Goal: Transaction & Acquisition: Purchase product/service

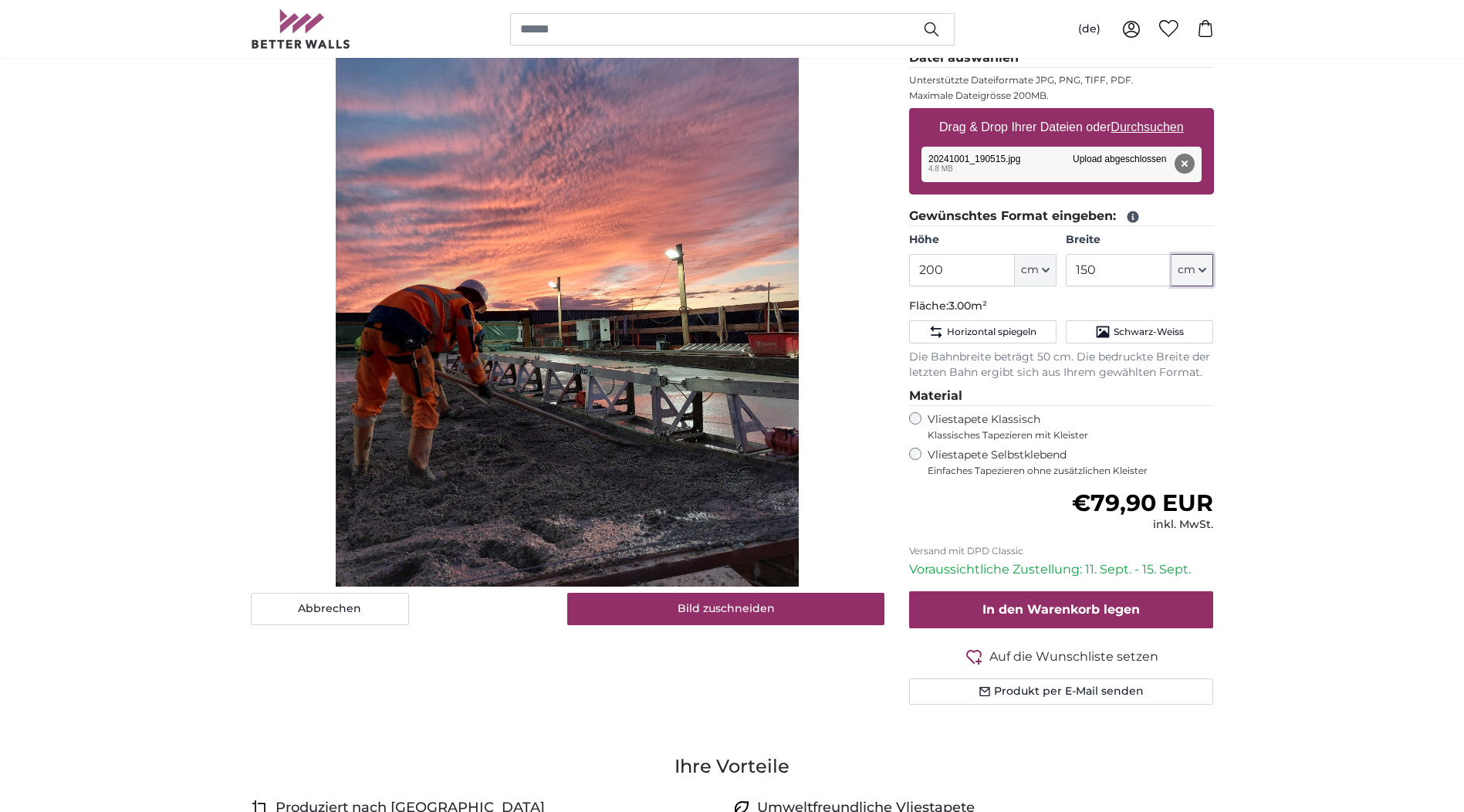
click at [1205, 273] on icon "button" at bounding box center [1202, 270] width 7 height 7
click at [1163, 312] on link "Centimeter (cm)" at bounding box center [1193, 311] width 136 height 28
drag, startPoint x: 1132, startPoint y: 270, endPoint x: 1119, endPoint y: 267, distance: 13.3
click at [1131, 270] on input "150" at bounding box center [1119, 269] width 106 height 32
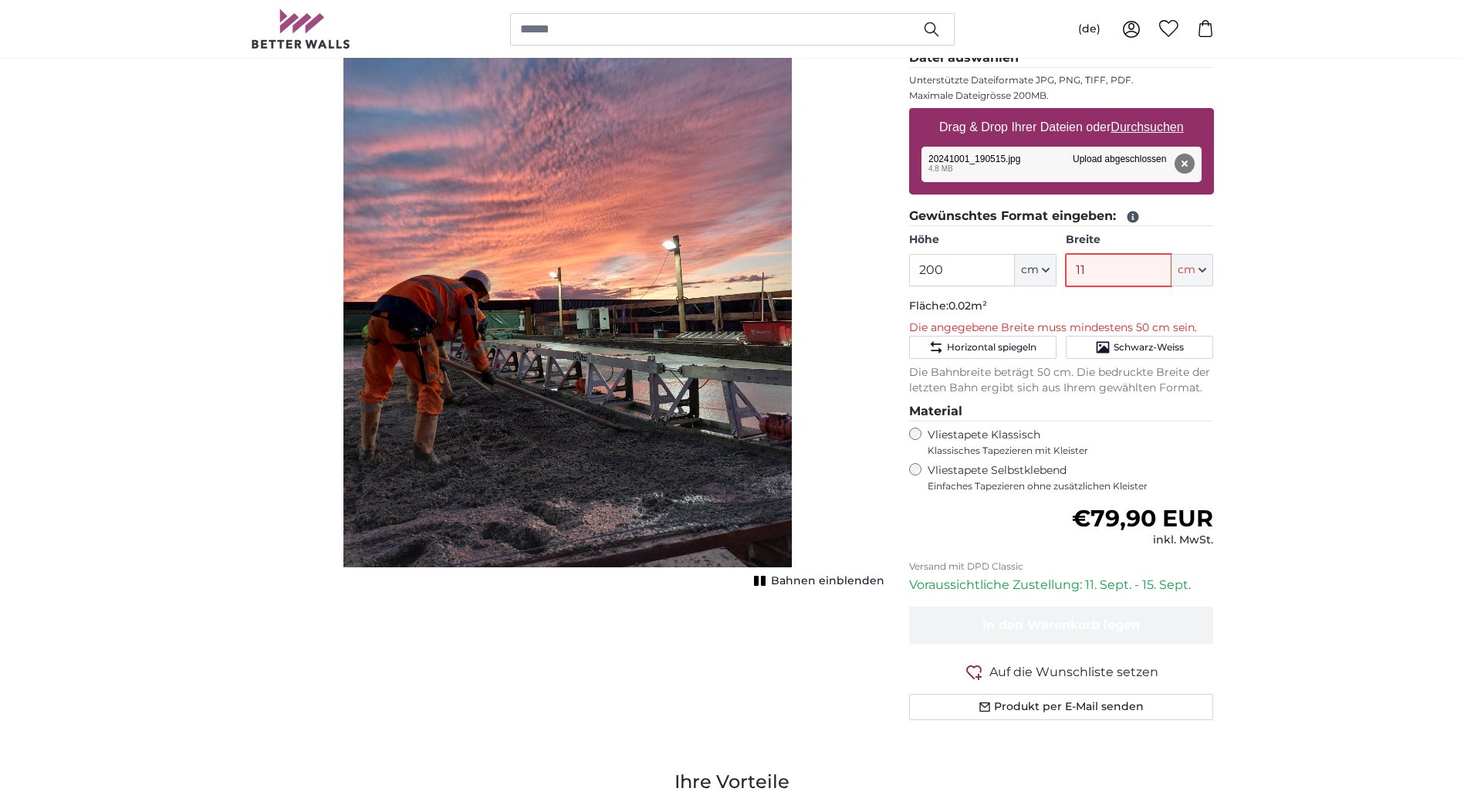
type input "110"
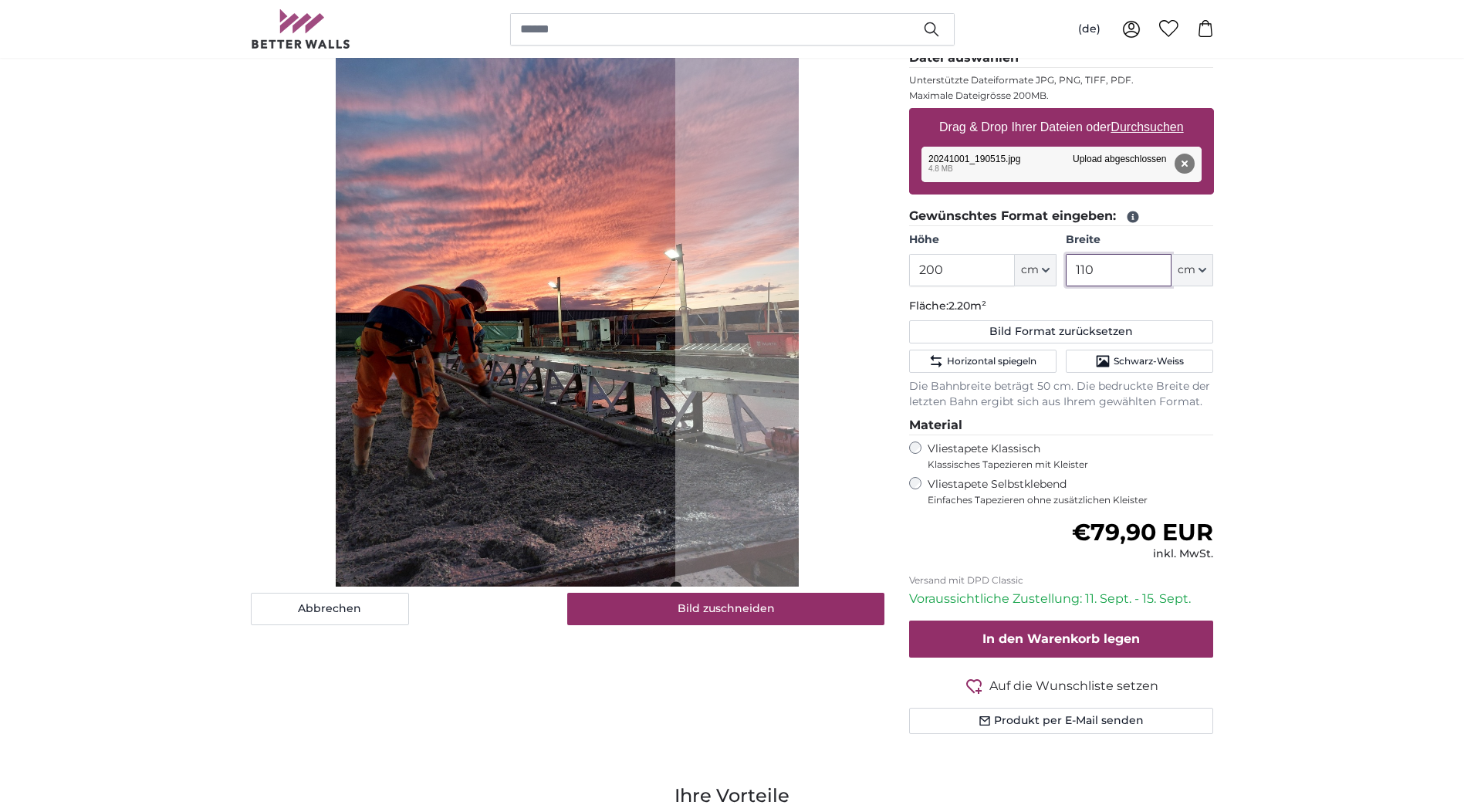
click at [540, 386] on cropper-handle at bounding box center [506, 278] width 340 height 618
type input "110"
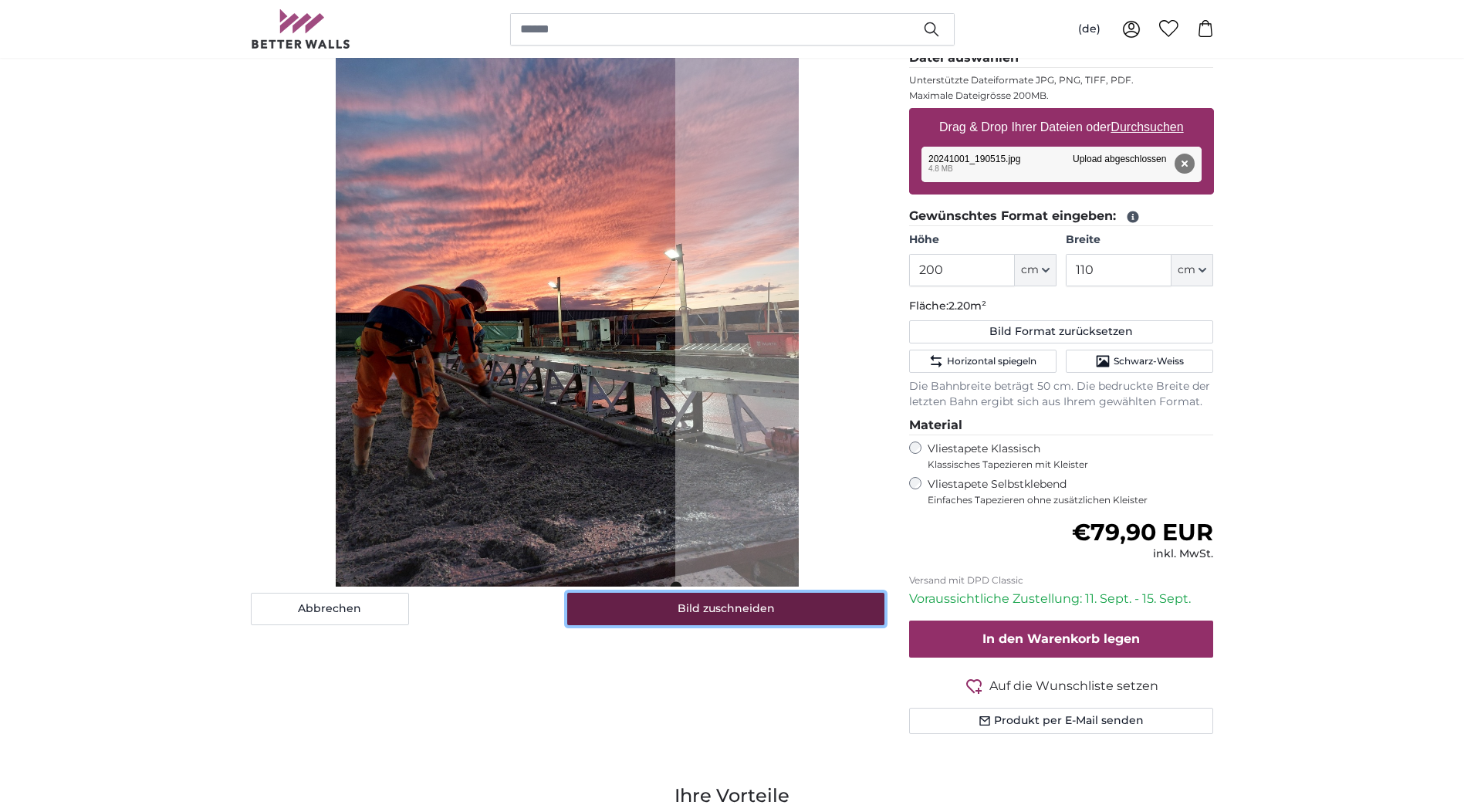
click at [767, 612] on button "Bild zuschneiden" at bounding box center [726, 608] width 318 height 32
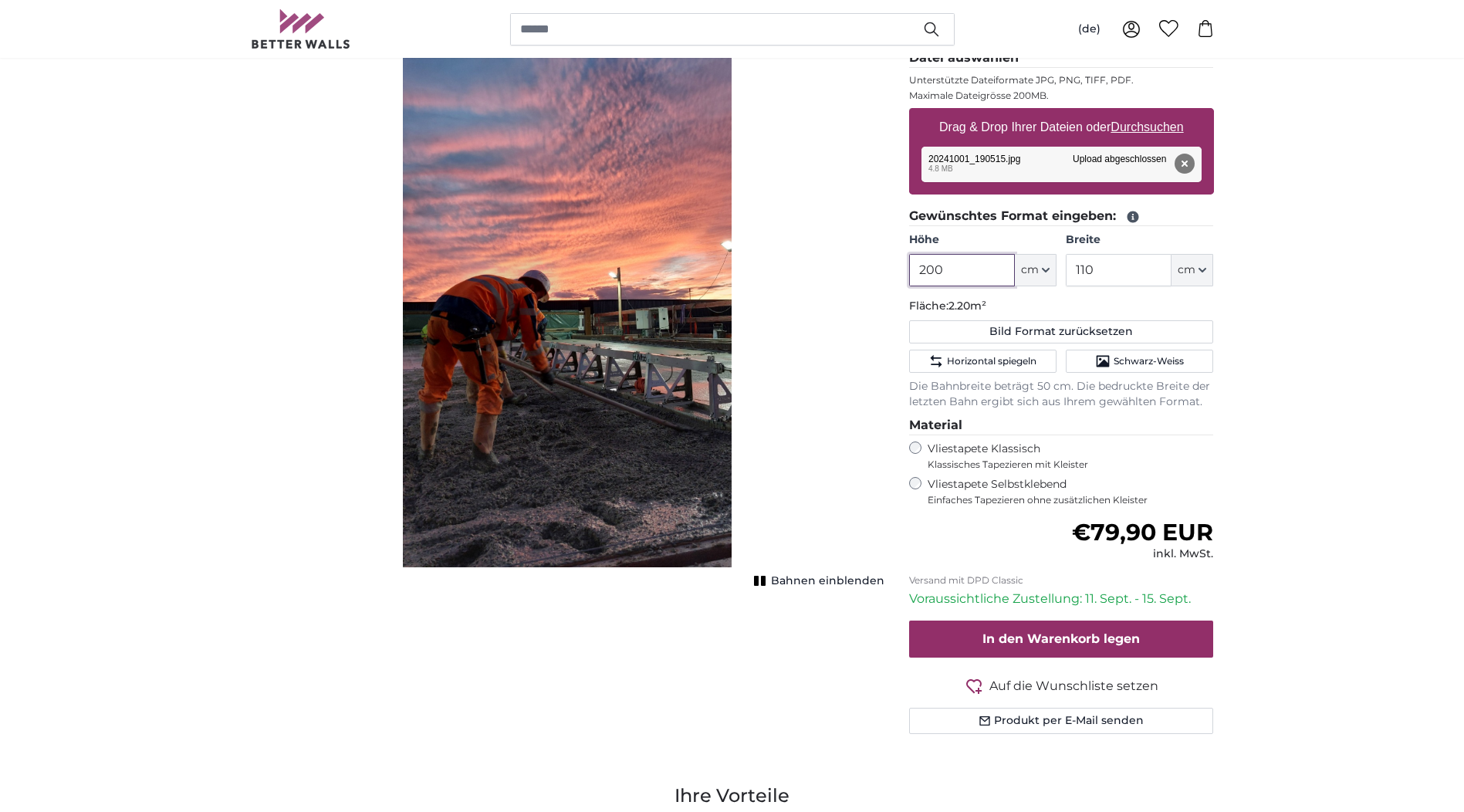
click at [966, 267] on input "200" at bounding box center [962, 269] width 106 height 32
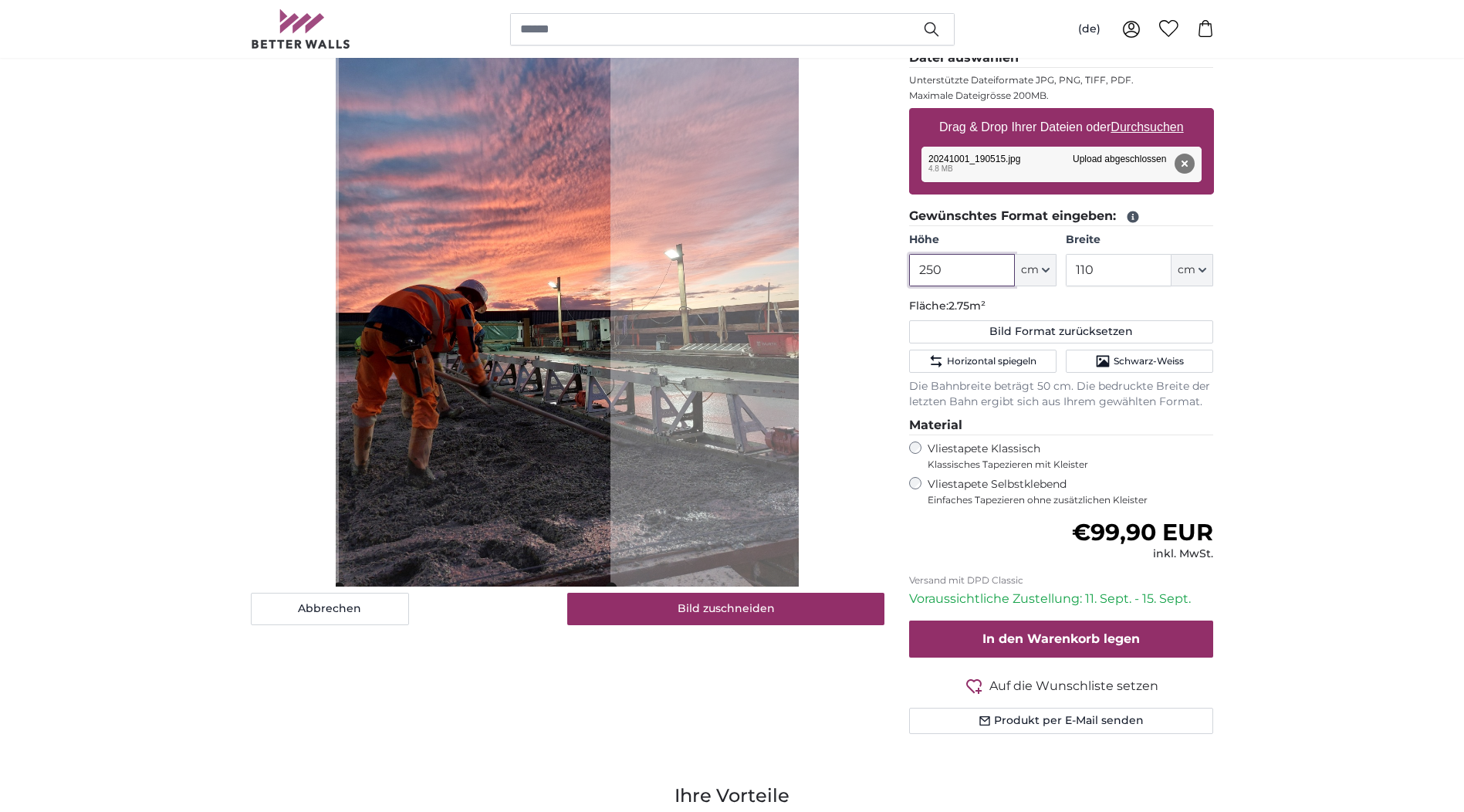
click at [526, 480] on cropper-handle at bounding box center [474, 278] width 271 height 618
type input "250"
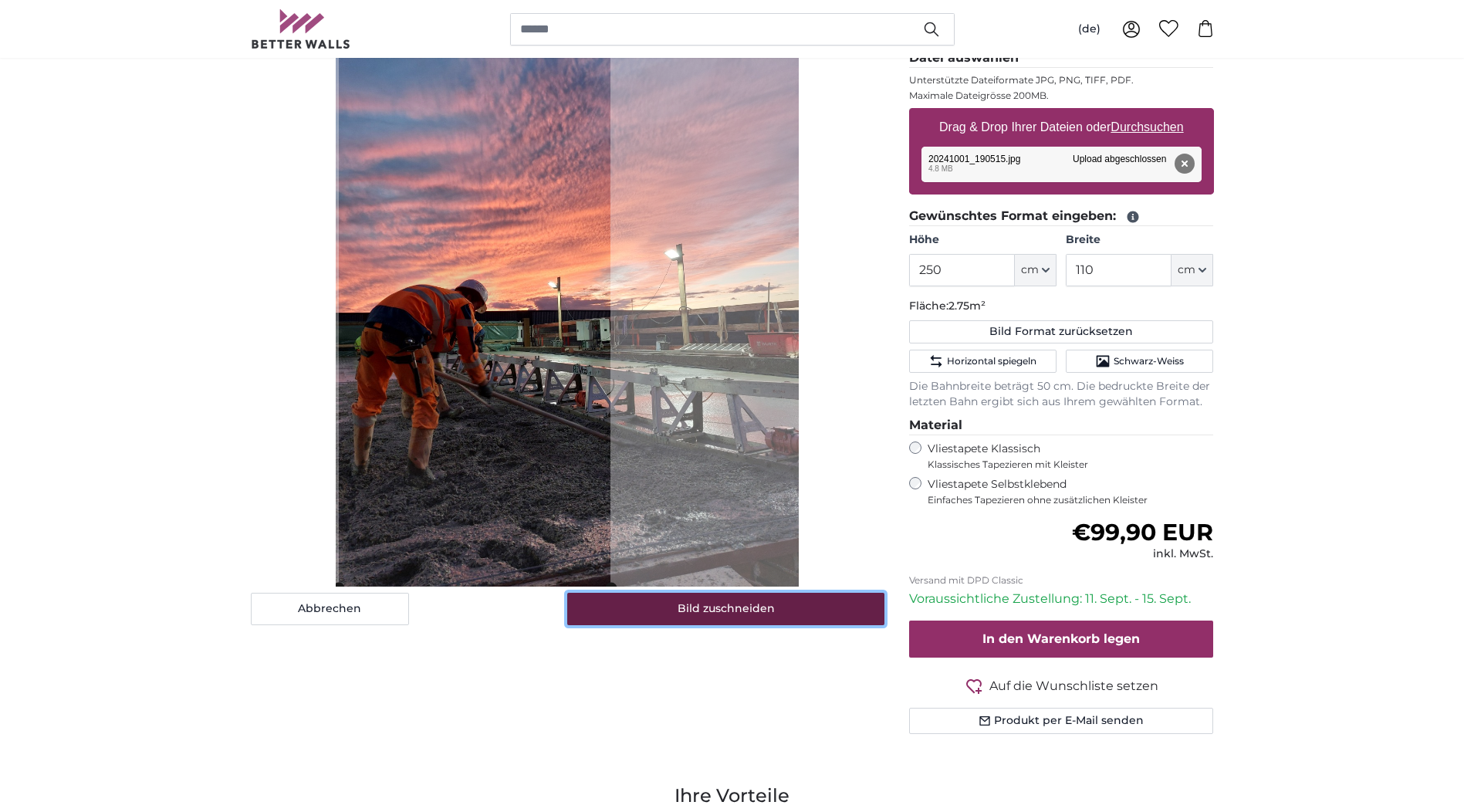
click at [707, 609] on button "Bild zuschneiden" at bounding box center [726, 608] width 318 height 32
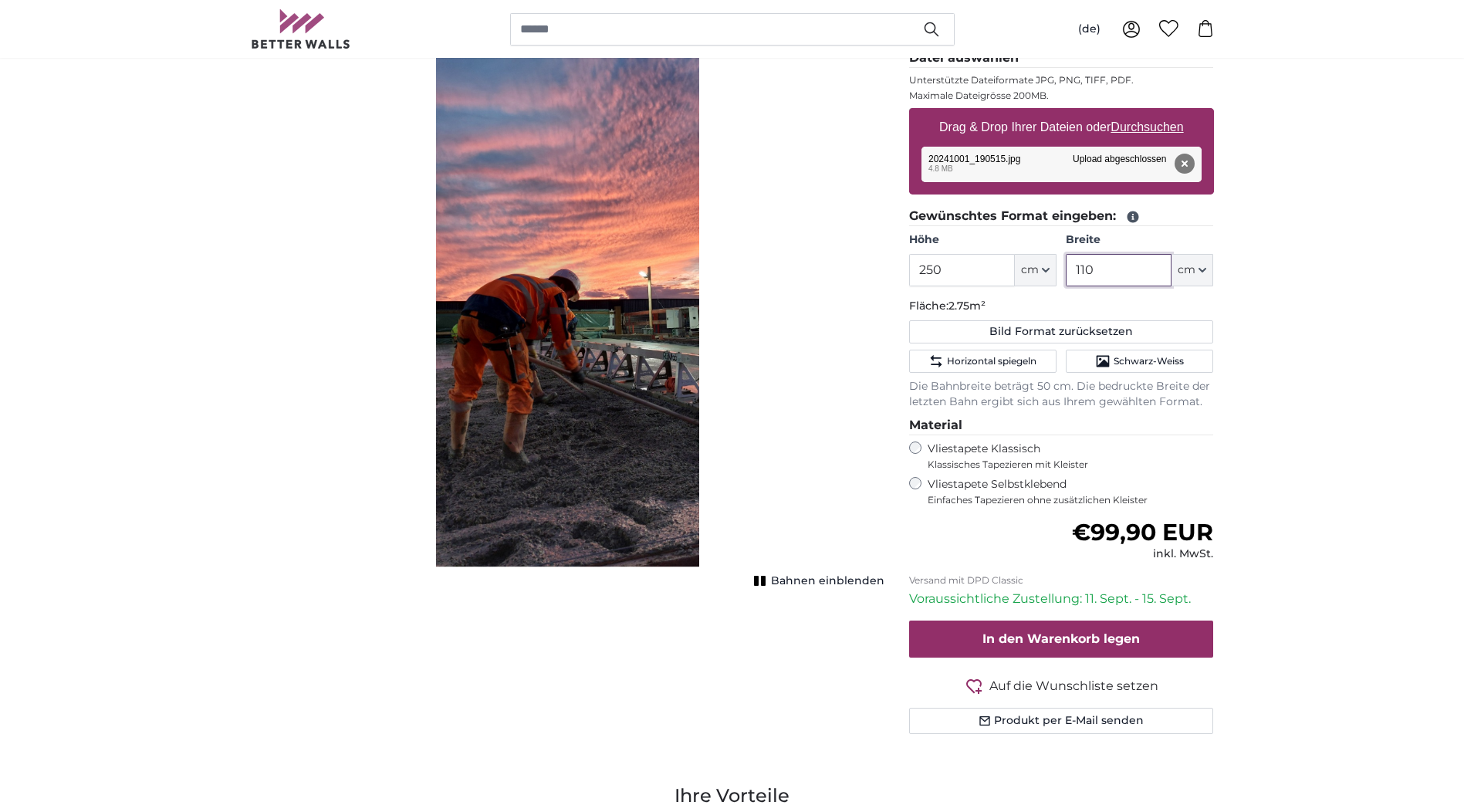
click at [1082, 265] on input "110" at bounding box center [1119, 269] width 106 height 32
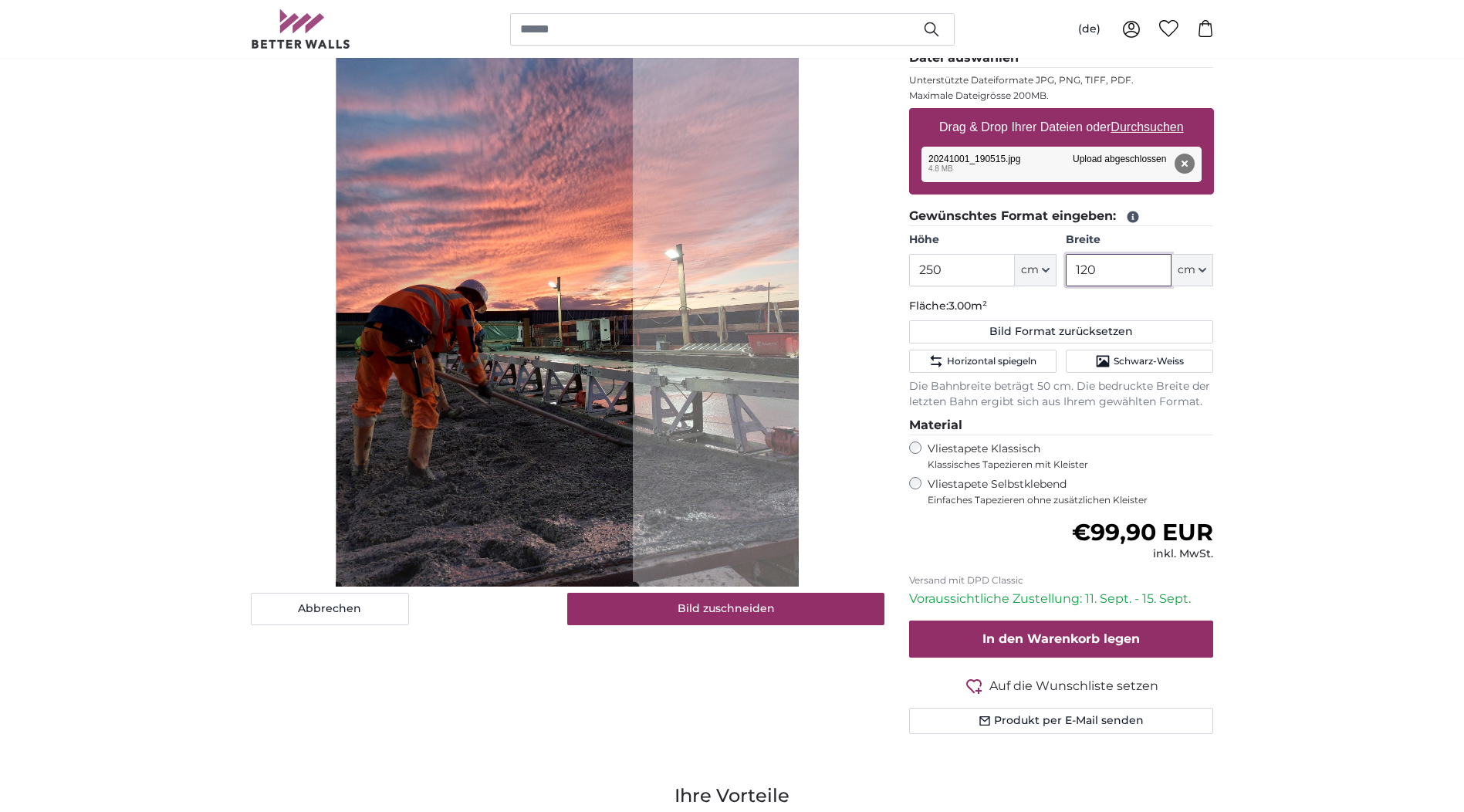
click at [526, 344] on cropper-handle at bounding box center [484, 278] width 296 height 618
type input "120"
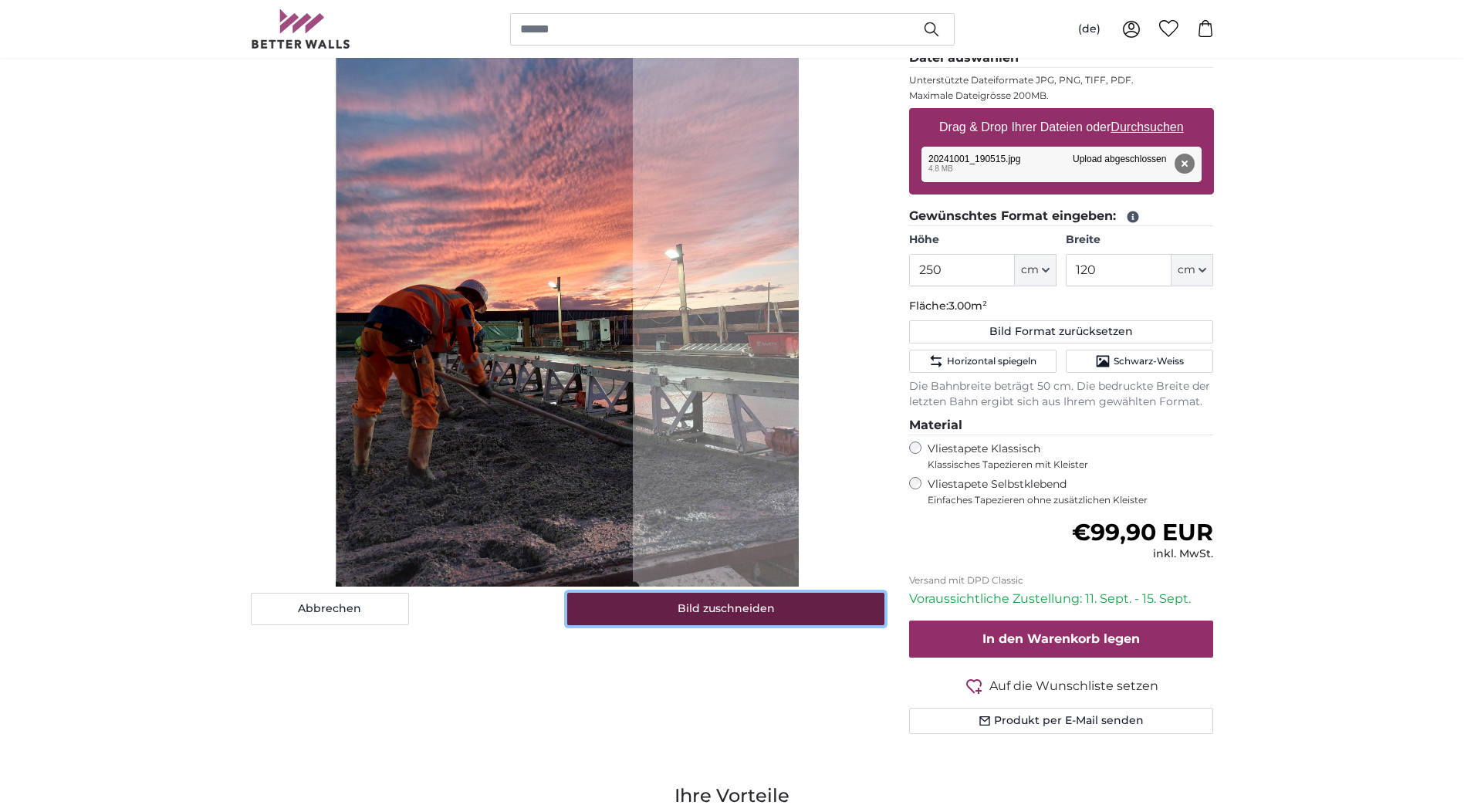
click at [730, 614] on button "Bild zuschneiden" at bounding box center [726, 608] width 318 height 32
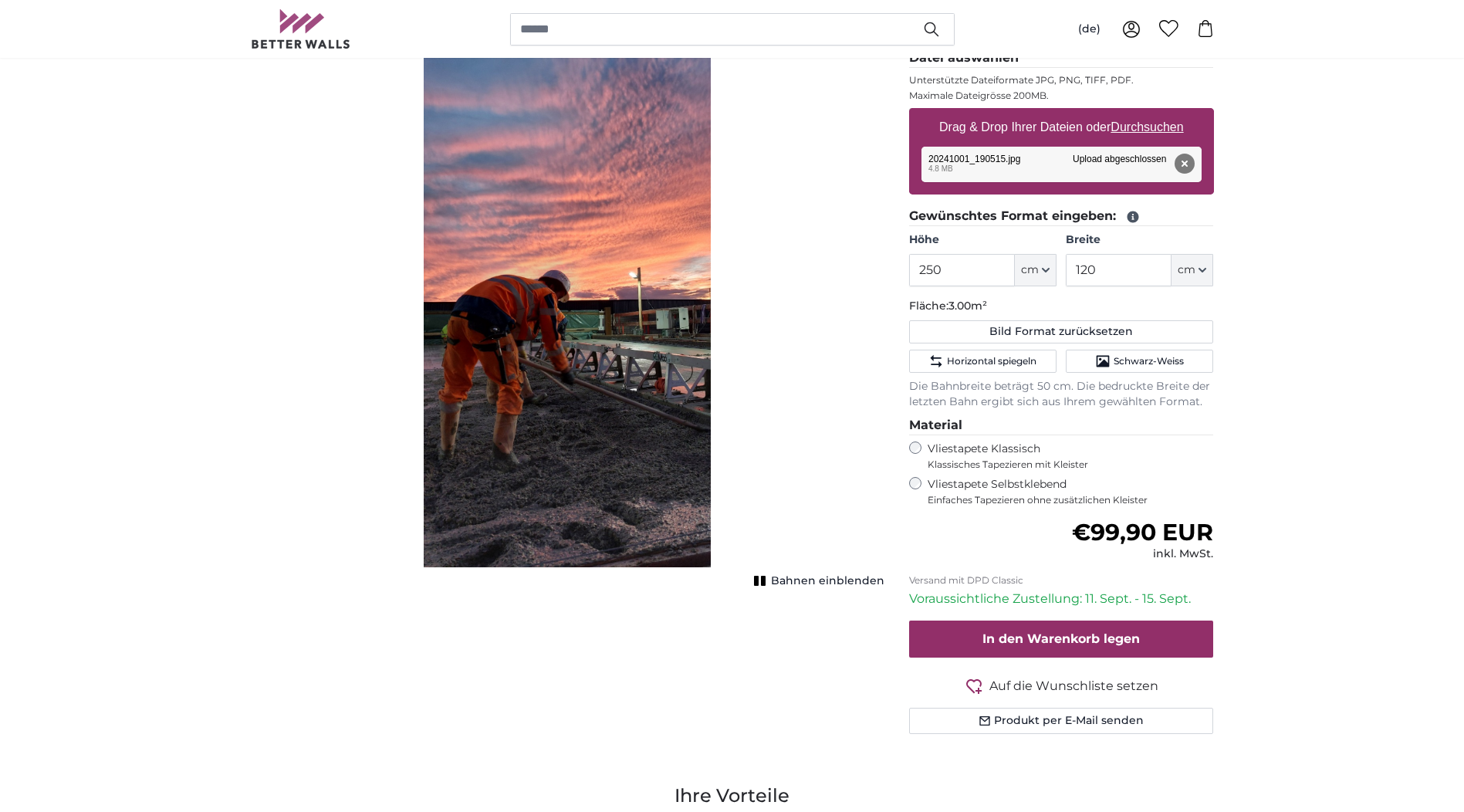
click at [781, 554] on div "Bahnen einblenden" at bounding box center [568, 278] width 633 height 618
click at [779, 573] on span "Bahnen einblenden" at bounding box center [828, 581] width 114 height 16
click at [780, 573] on span "Bahnen ausblenden" at bounding box center [827, 581] width 114 height 16
click at [780, 573] on span "Bahnen einblenden" at bounding box center [828, 581] width 114 height 16
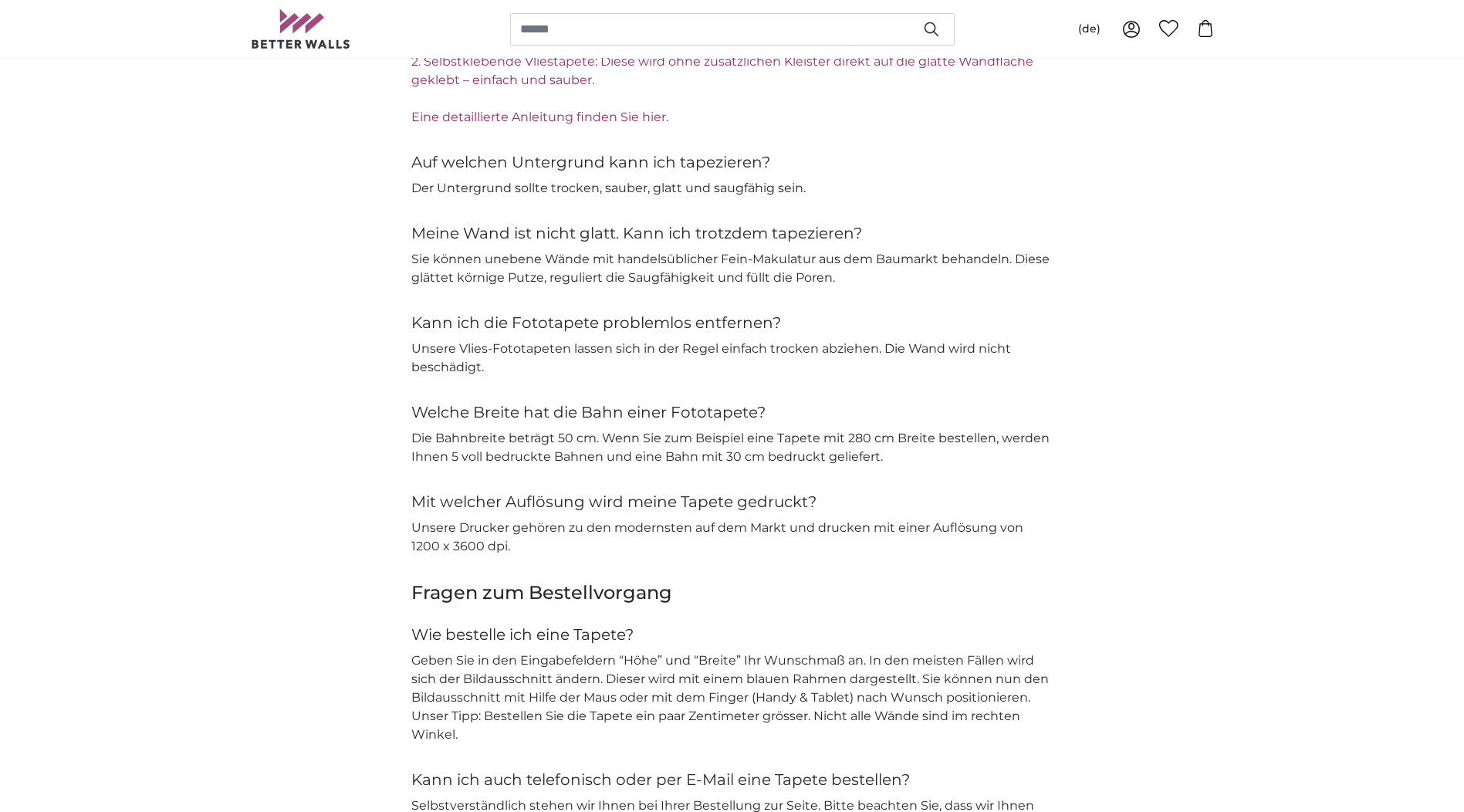
scroll to position [2778, 0]
